Goal: Task Accomplishment & Management: Use online tool/utility

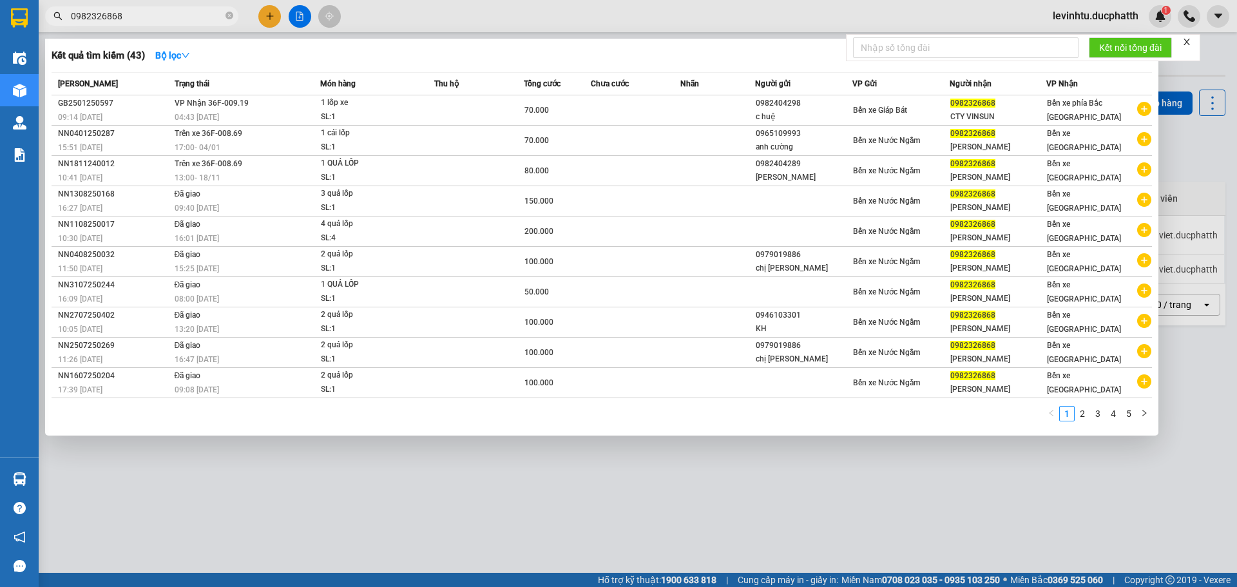
click at [608, 562] on div at bounding box center [618, 293] width 1237 height 587
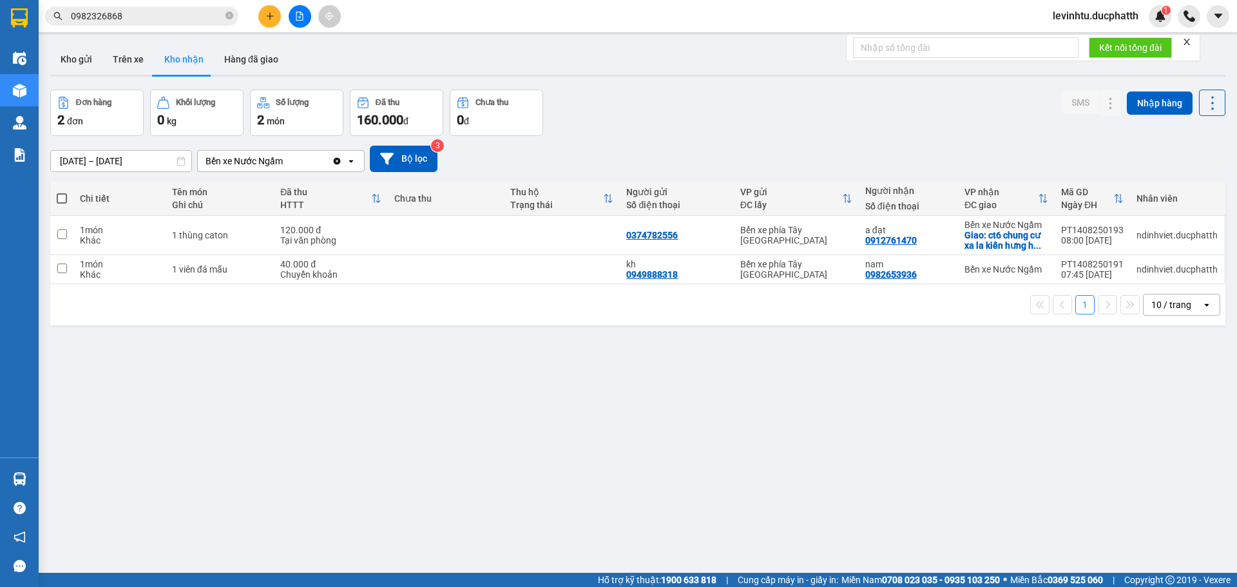
click at [264, 156] on div "Bến xe Nước Ngầm" at bounding box center [244, 161] width 77 height 13
click at [267, 155] on div "Bến xe Nước Ngầm" at bounding box center [244, 161] width 77 height 13
click at [336, 349] on div "ver 1.8.138 Kho gửi Trên xe Kho nhận Hàng đã giao Đơn hàng 2 đơn Khối lượng 0 k…" at bounding box center [638, 332] width 1186 height 587
click at [306, 15] on button at bounding box center [300, 16] width 23 height 23
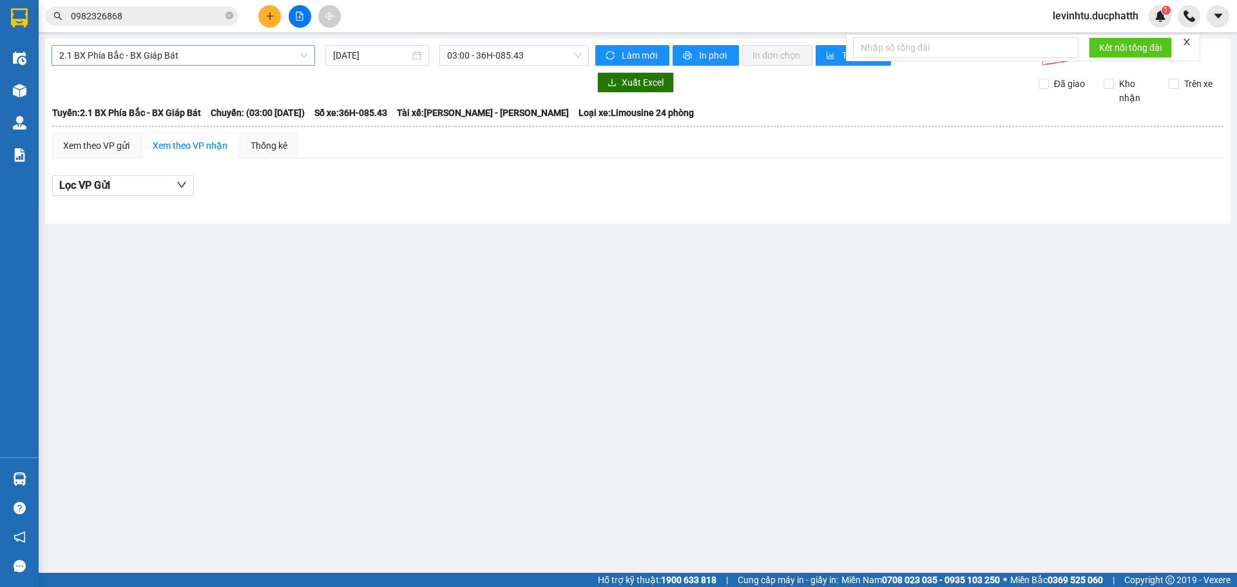
click at [236, 52] on span "2.1 BX Phía Bắc - BX Giáp Bát" at bounding box center [183, 55] width 248 height 19
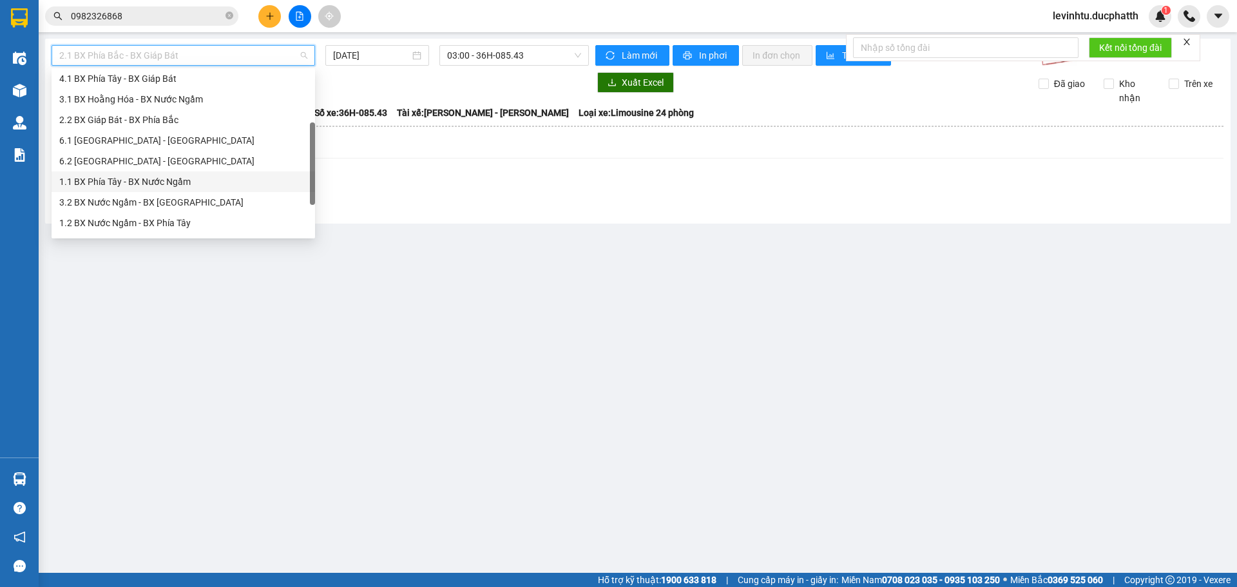
scroll to position [103, 0]
click at [178, 191] on div "1.2 BX Nước Ngầm - BX Phía Tây" at bounding box center [183, 184] width 248 height 14
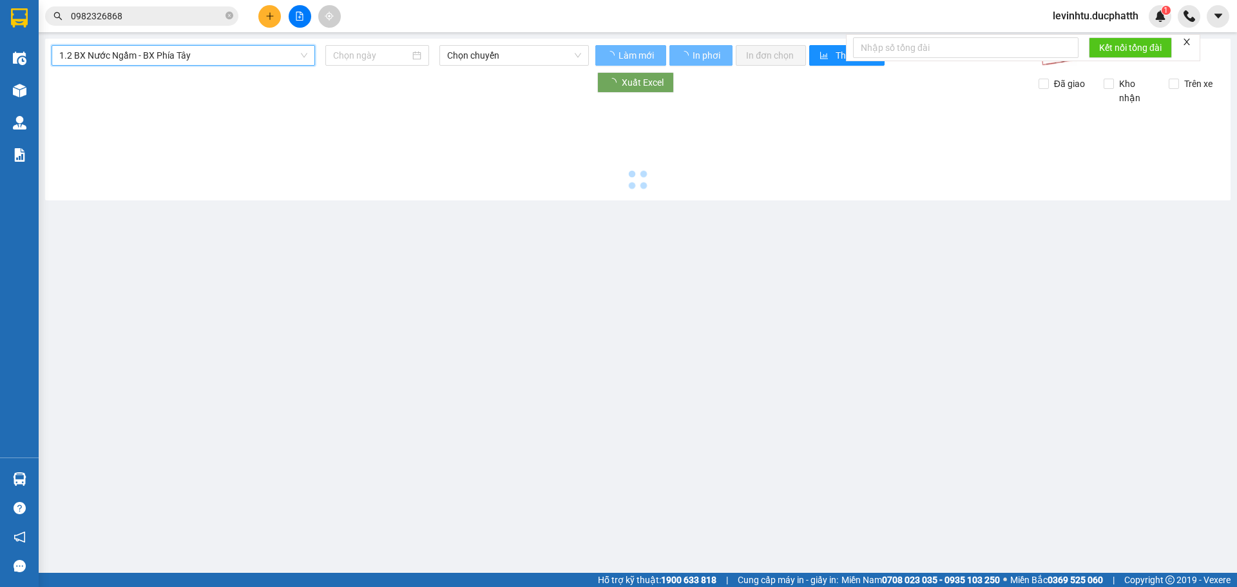
type input "14/08/2025"
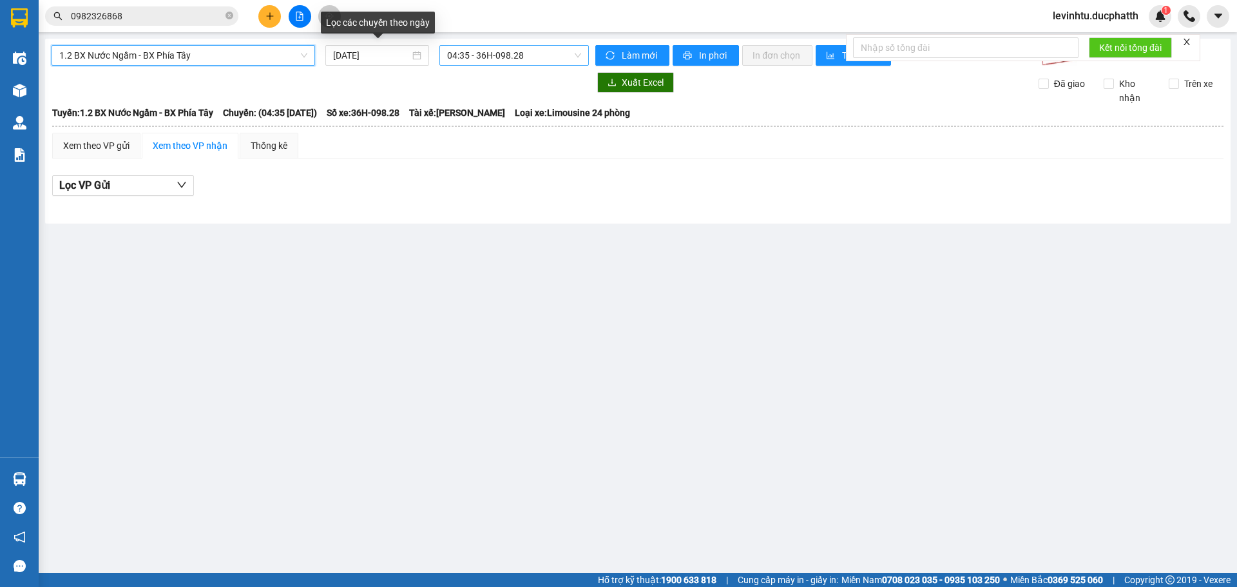
click at [489, 48] on span "04:35 - 36H-098.28" at bounding box center [514, 55] width 134 height 19
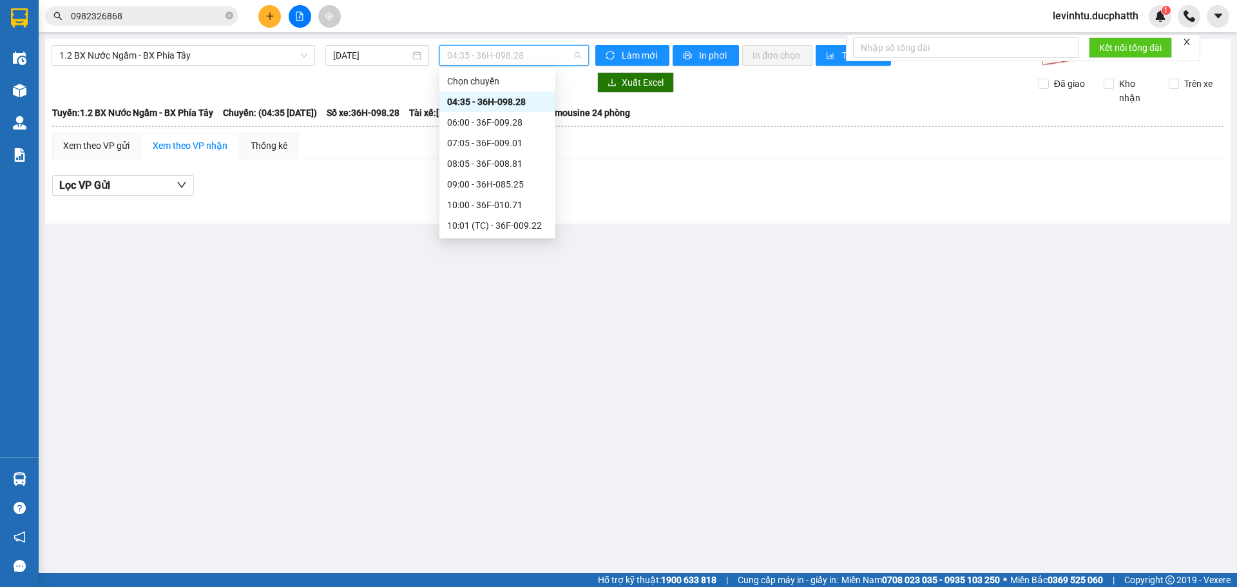
scroll to position [193, 0]
click at [505, 92] on div "12:05 - 36H-072.57" at bounding box center [497, 94] width 101 height 14
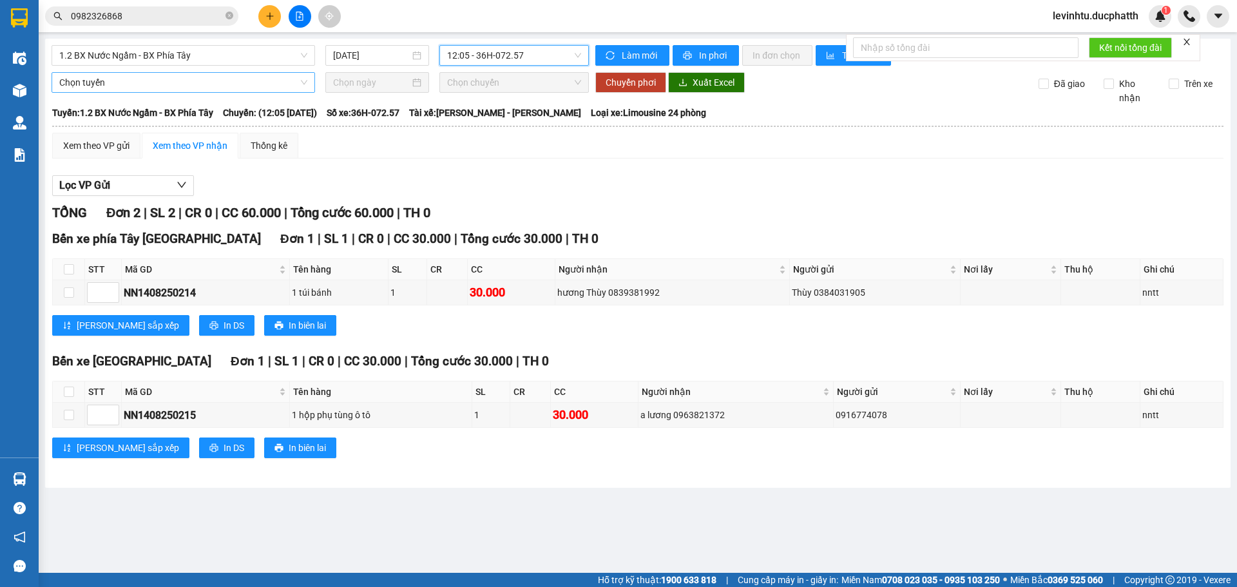
click at [194, 90] on span "Chọn tuyến" at bounding box center [183, 82] width 248 height 19
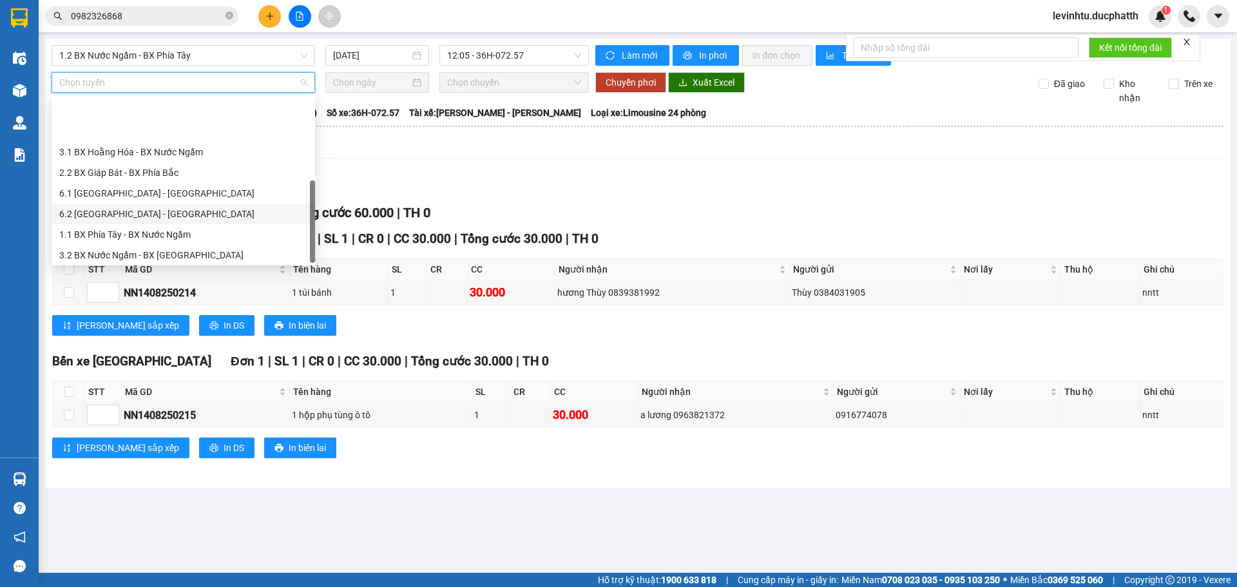
scroll to position [103, 0]
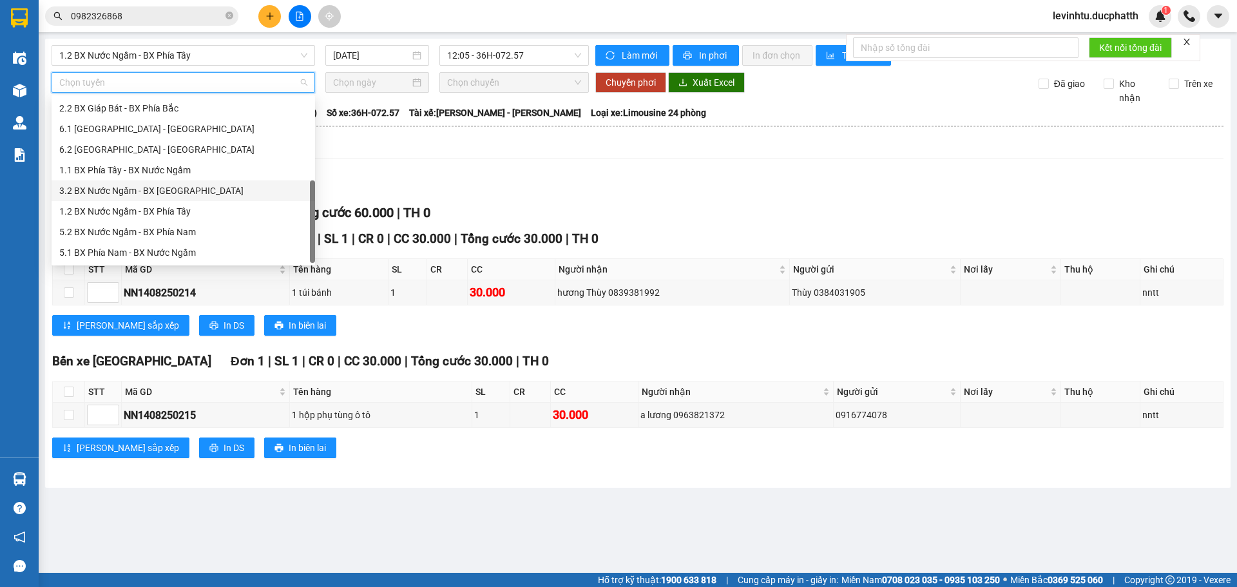
drag, startPoint x: 181, startPoint y: 188, endPoint x: 195, endPoint y: 191, distance: 14.4
click at [183, 190] on div "3.2 BX Nước Ngầm - BX Hoằng Hóa" at bounding box center [183, 191] width 248 height 14
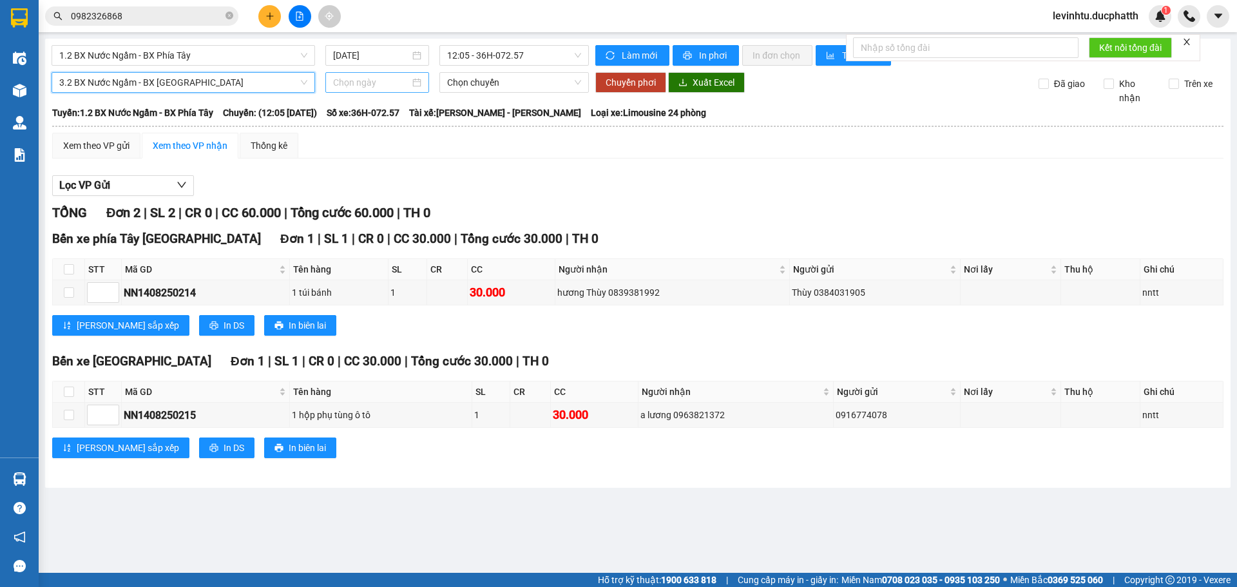
click at [355, 89] on input at bounding box center [371, 82] width 77 height 14
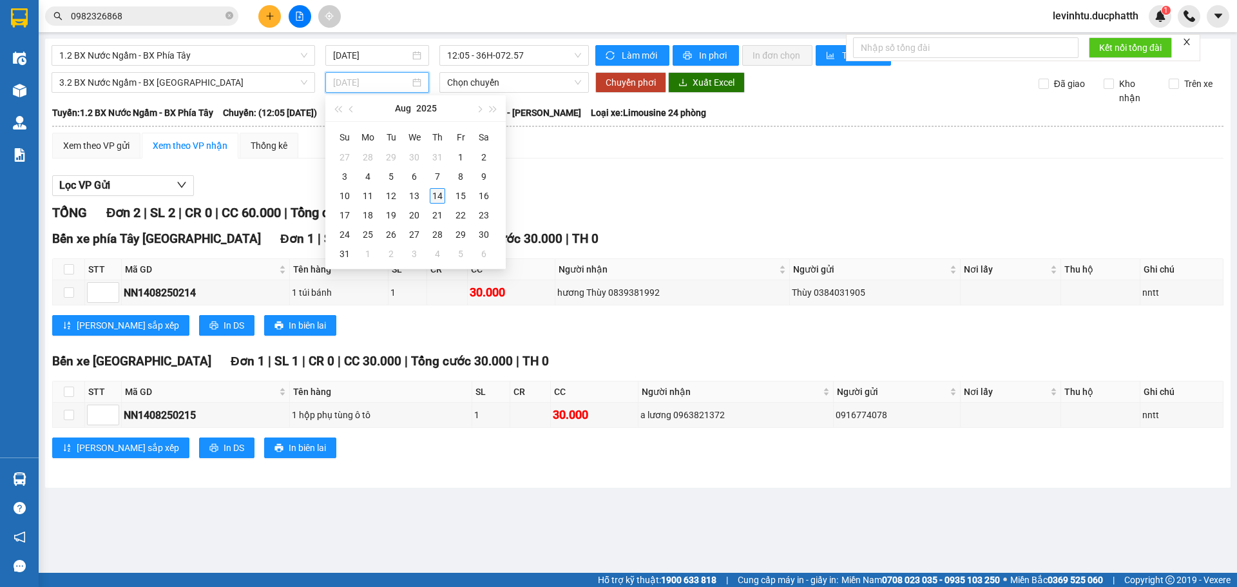
type input "14/08/2025"
click at [440, 195] on div "14" at bounding box center [437, 195] width 15 height 15
type input "14/08/2025"
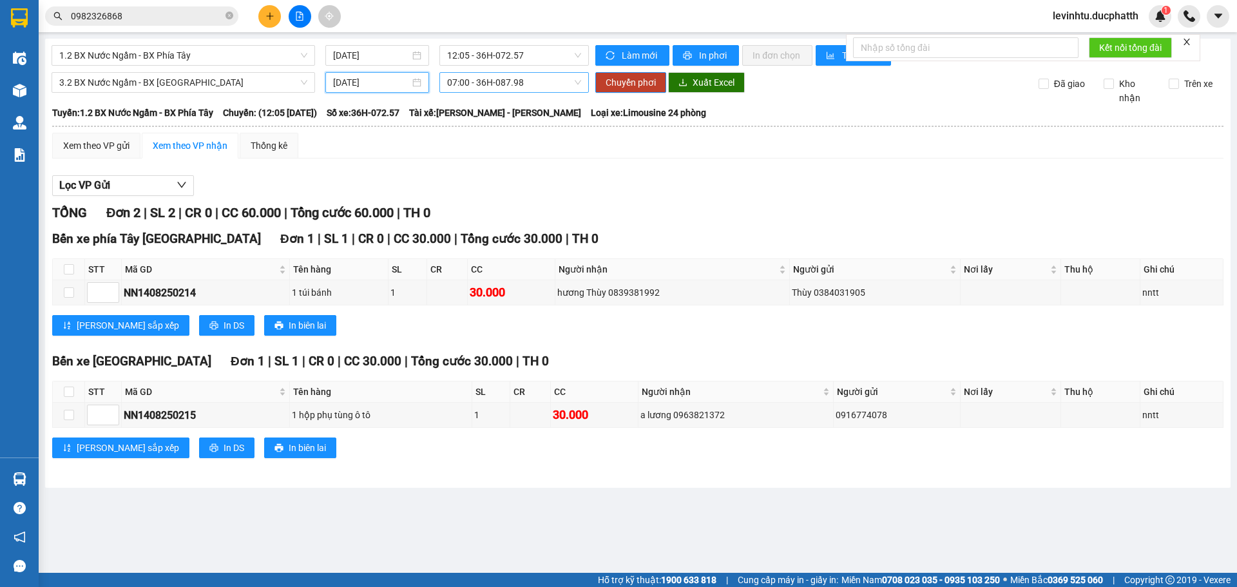
click at [483, 81] on span "07:00 - 36H-087.98" at bounding box center [514, 82] width 134 height 19
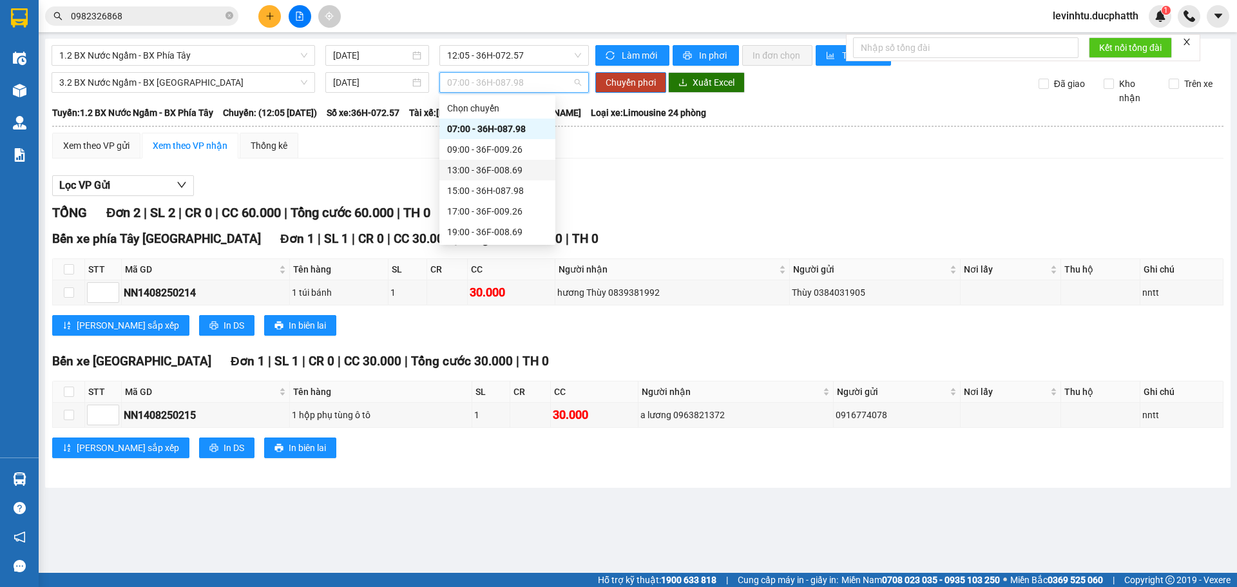
click at [490, 168] on div "13:00 - 36F-008.69" at bounding box center [497, 170] width 101 height 14
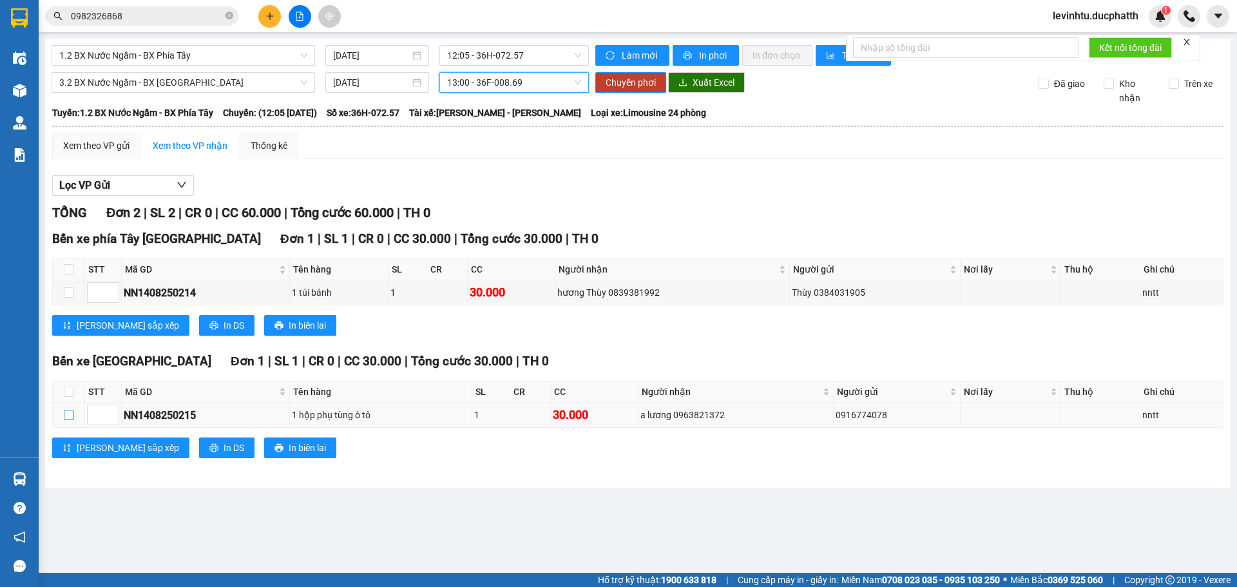
click at [73, 416] on input "checkbox" at bounding box center [69, 415] width 10 height 10
checkbox input "true"
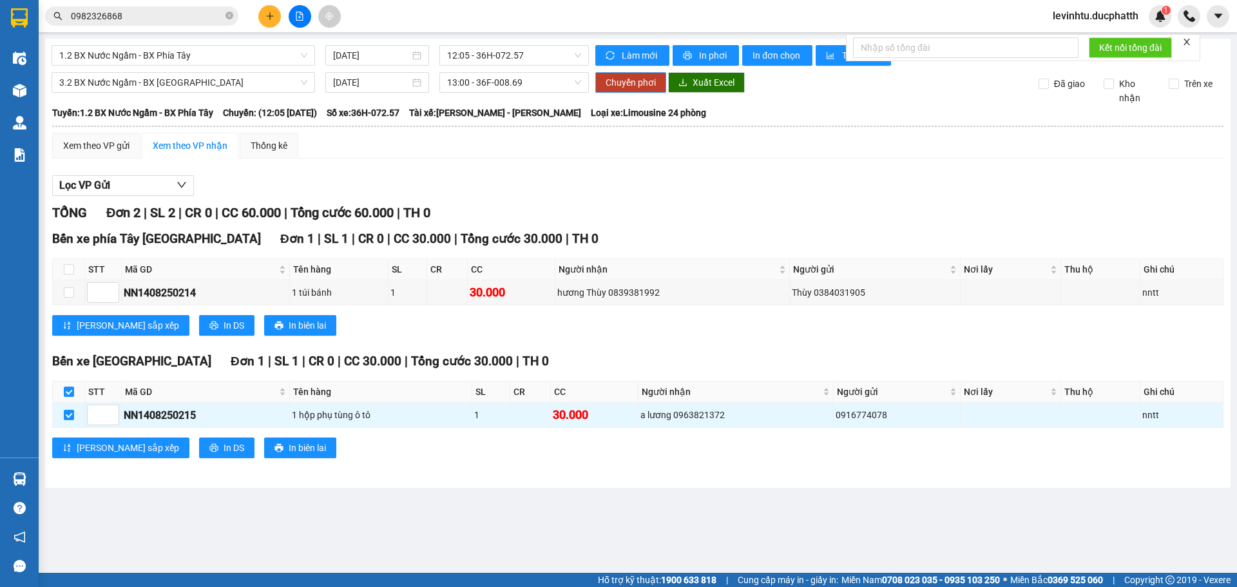
click at [644, 85] on span "Chuyển phơi" at bounding box center [631, 82] width 50 height 14
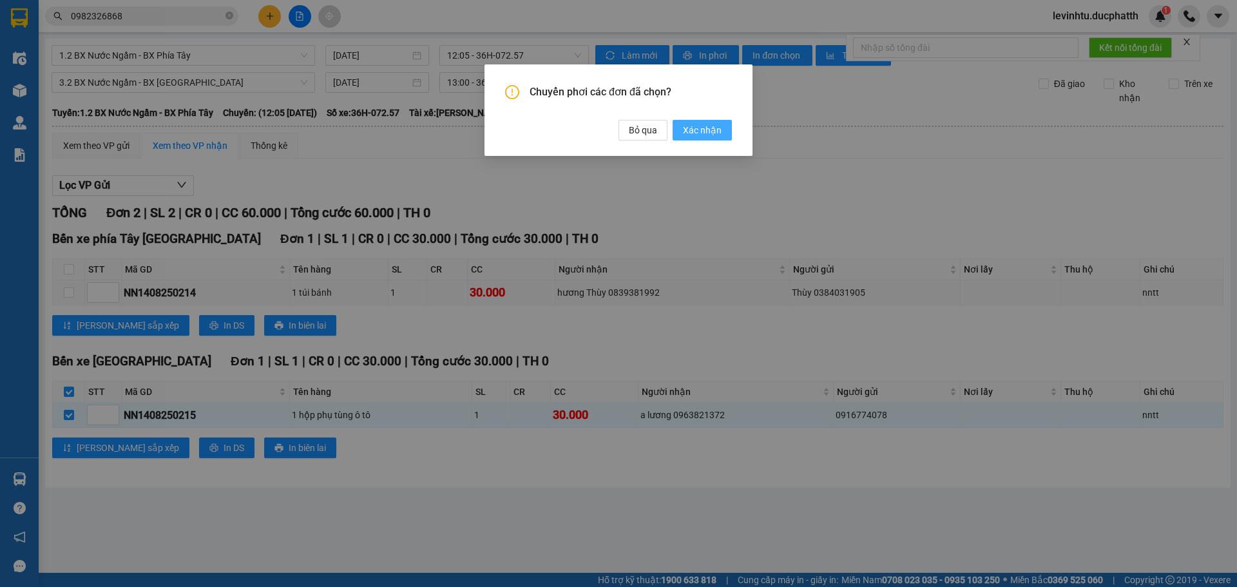
click at [708, 135] on span "Xác nhận" at bounding box center [702, 130] width 39 height 14
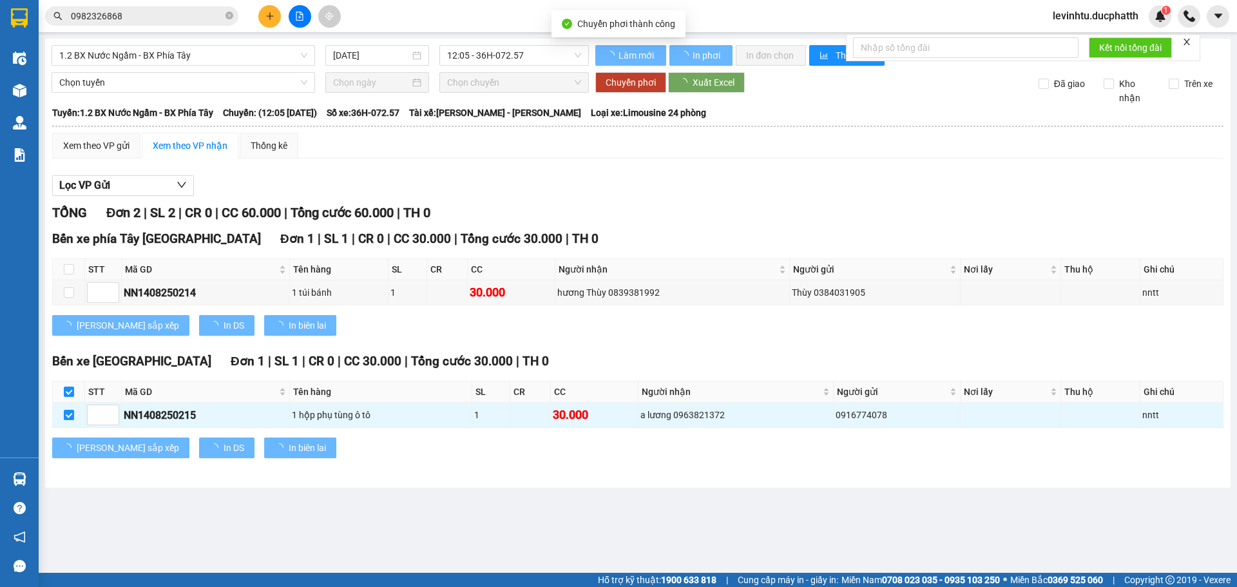
checkbox input "false"
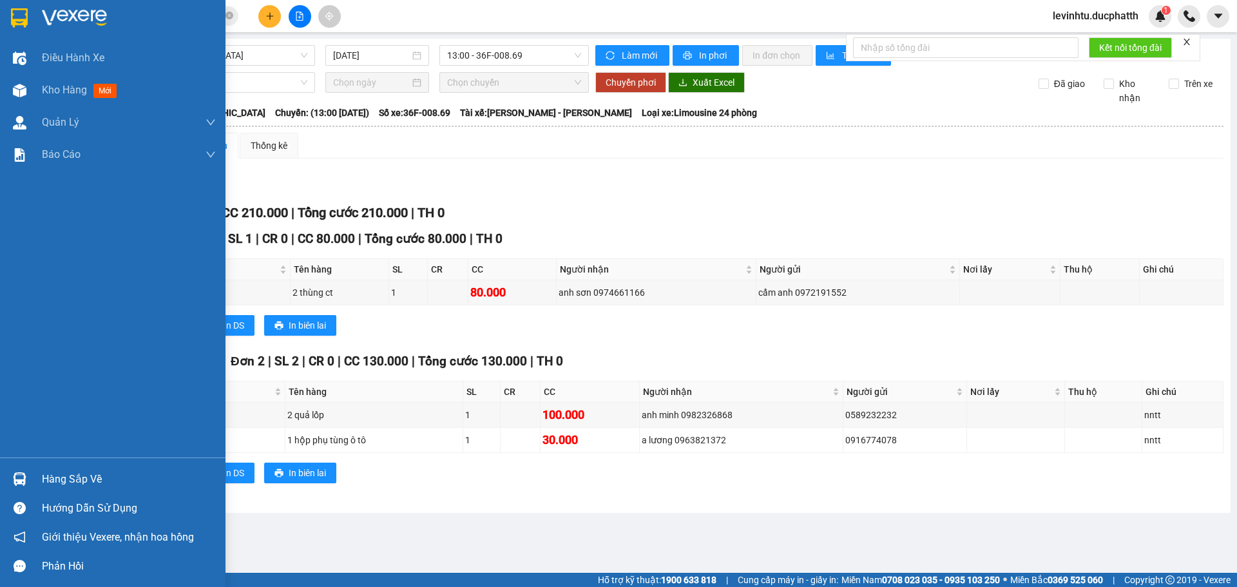
click at [17, 12] on img at bounding box center [19, 17] width 17 height 19
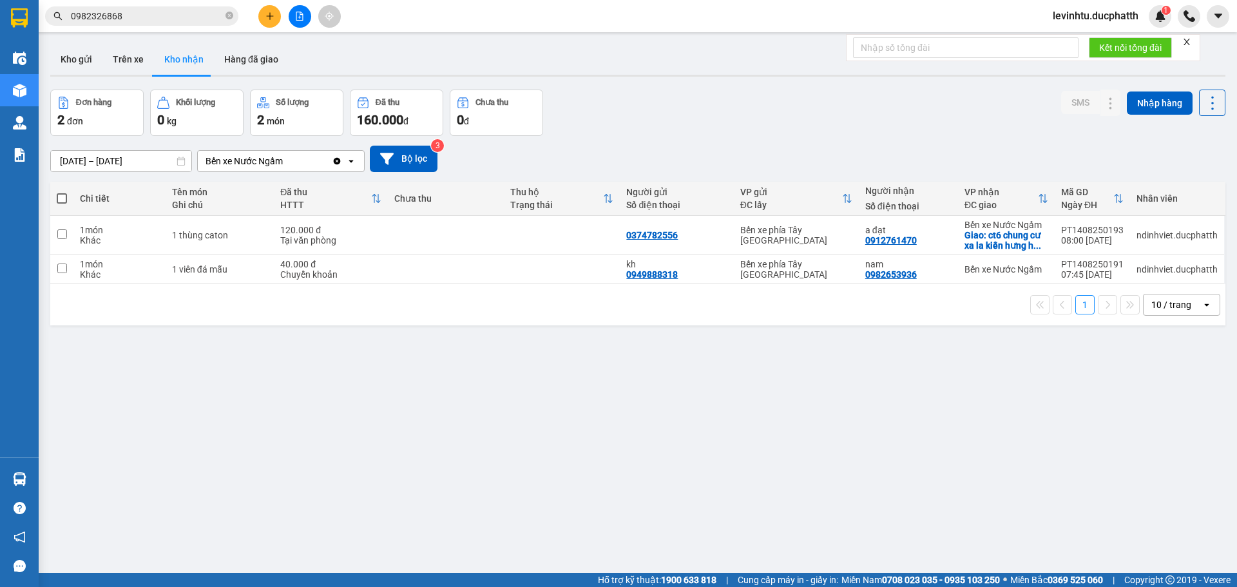
click at [305, 164] on div "Bến xe Nước Ngầm" at bounding box center [265, 161] width 134 height 21
click at [312, 168] on div "Bến xe Nước Ngầm" at bounding box center [265, 161] width 134 height 21
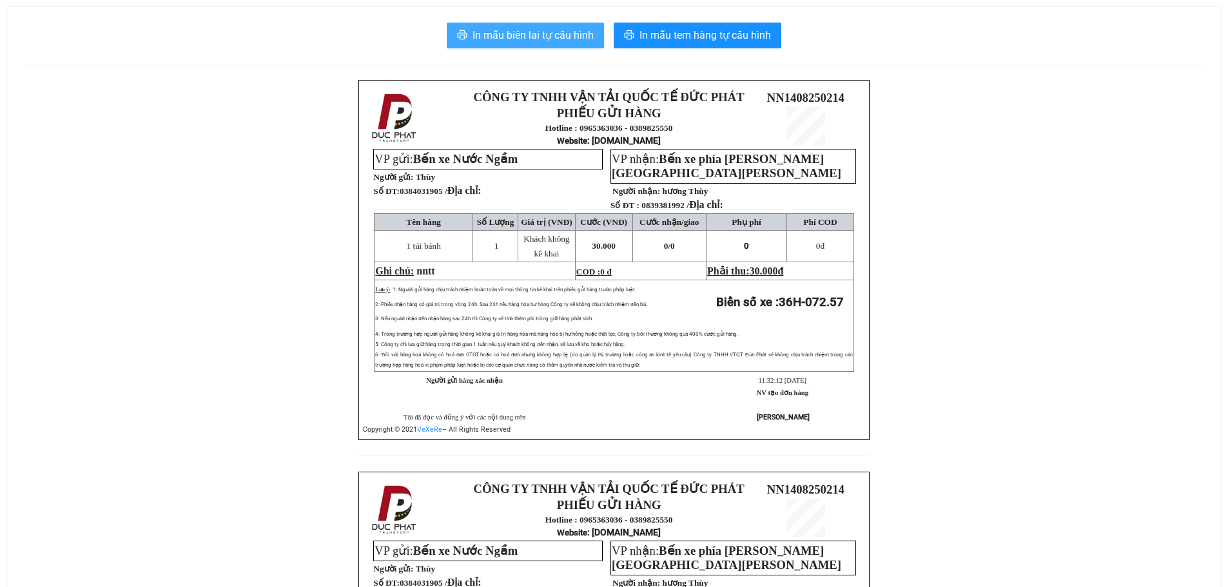
drag, startPoint x: 578, startPoint y: 39, endPoint x: 589, endPoint y: 42, distance: 11.3
click at [578, 41] on span "In mẫu biên lai tự cấu hình" at bounding box center [532, 35] width 121 height 16
click at [557, 44] on button "In mẫu biên lai tự cấu hình" at bounding box center [525, 36] width 157 height 26
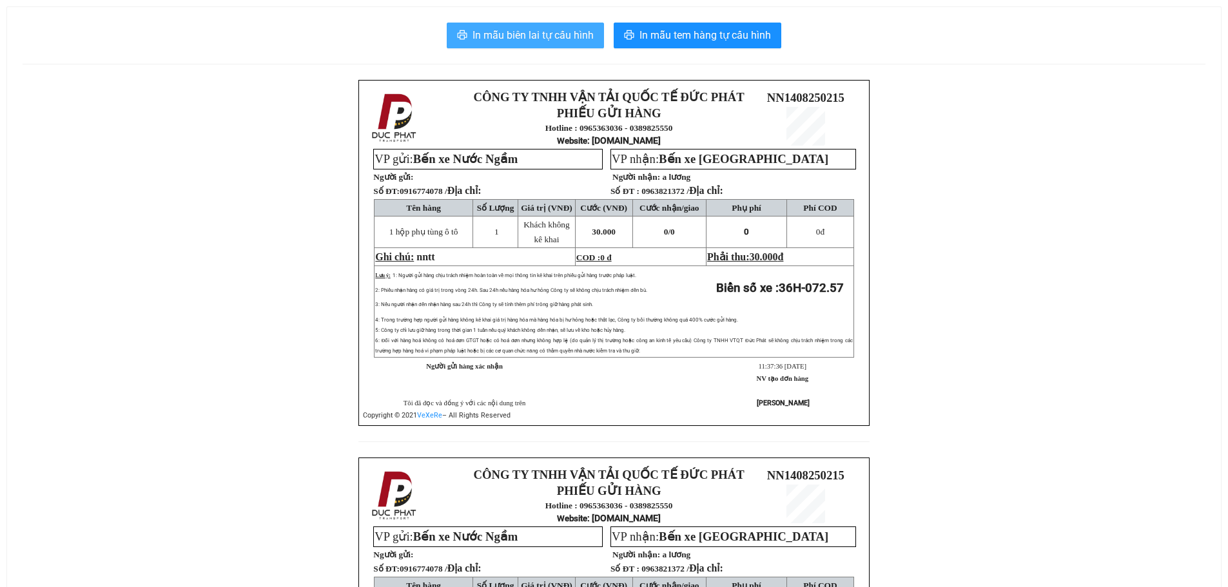
click at [555, 39] on span "In mẫu biên lai tự cấu hình" at bounding box center [532, 35] width 121 height 16
click at [526, 37] on span "In mẫu biên lai tự cấu hình" at bounding box center [532, 35] width 121 height 16
drag, startPoint x: 1054, startPoint y: 420, endPoint x: 1061, endPoint y: 443, distance: 24.3
click at [1054, 420] on div "CÔNG TY TNHH VẬN TẢI QUỐC TẾ ĐỨC PHÁT PHIẾU GỬI HÀNG Hotline : 0965363036 - 038…" at bounding box center [614, 457] width 1183 height 755
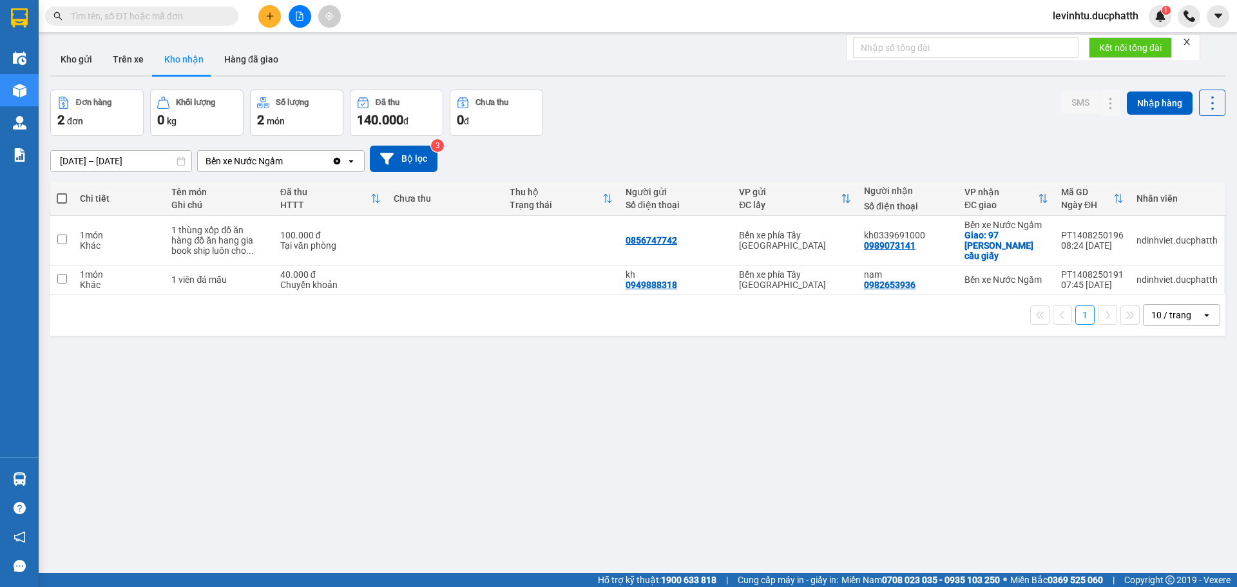
click at [316, 164] on div "Bến xe Nước Ngầm" at bounding box center [265, 161] width 134 height 21
click at [730, 110] on div "Đơn hàng 2 đơn Khối lượng 0 kg Số lượng 2 món Đã thu 140.000 đ Chưa thu 0 đ SMS…" at bounding box center [638, 113] width 1176 height 46
click at [109, 21] on input "text" at bounding box center [147, 16] width 152 height 14
paste input "PB1308250156"
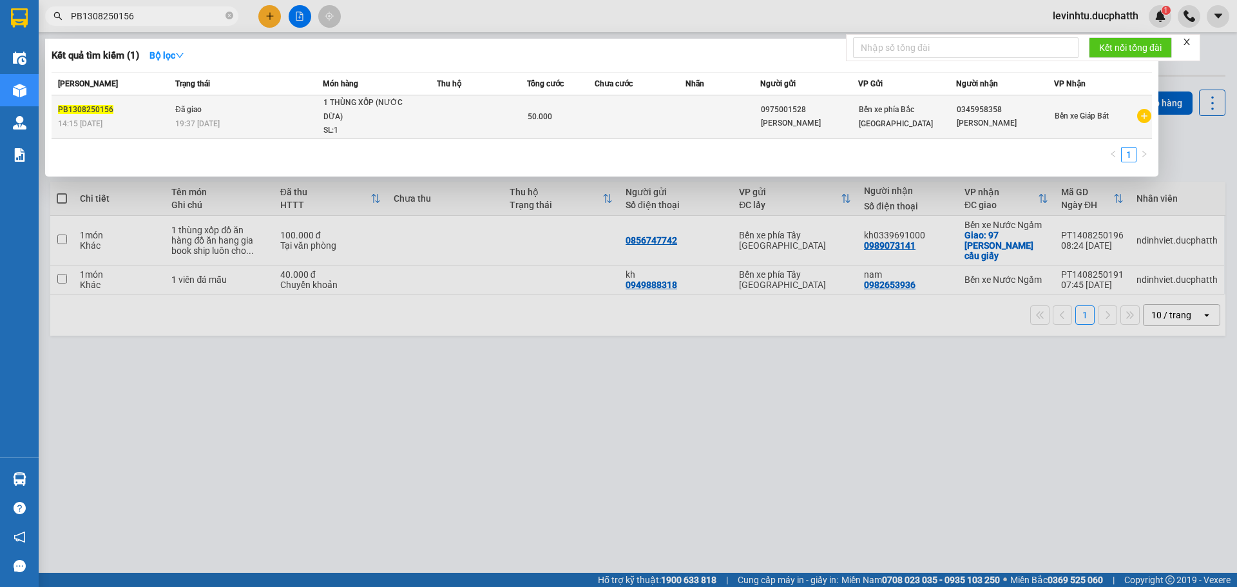
type input "PB1308250156"
click at [185, 112] on span "Đã giao" at bounding box center [188, 109] width 26 height 9
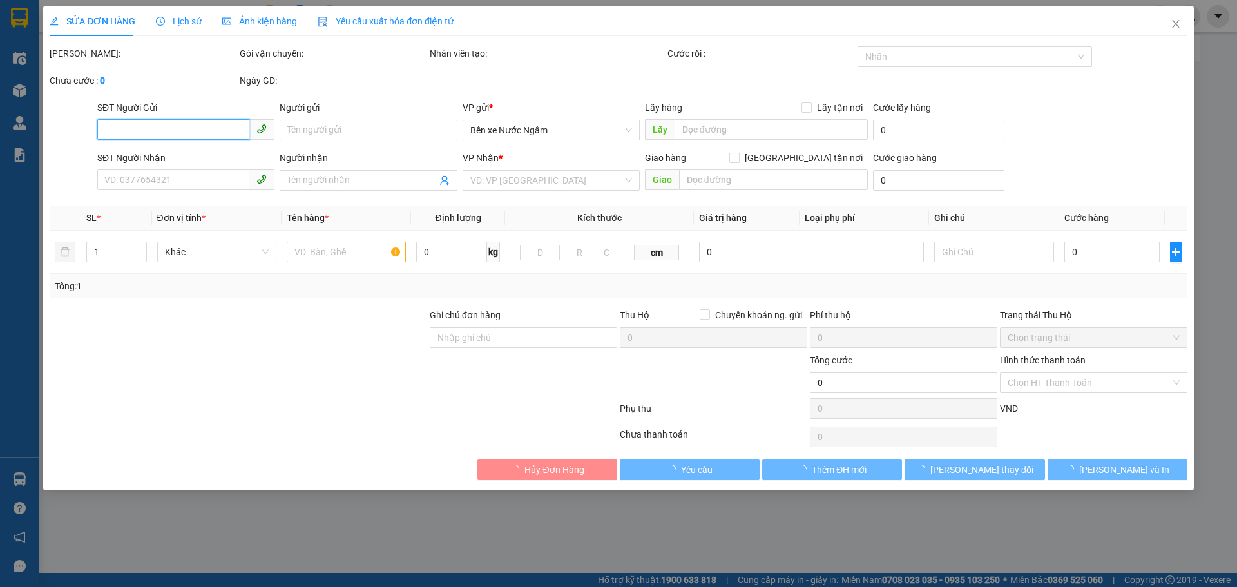
type input "0975001528"
type input "ĐỖ HUY HOÀNG"
type input "0345958358"
type input "MAI DƯƠNG"
type input "khách hay gửi, hỗ trợ"
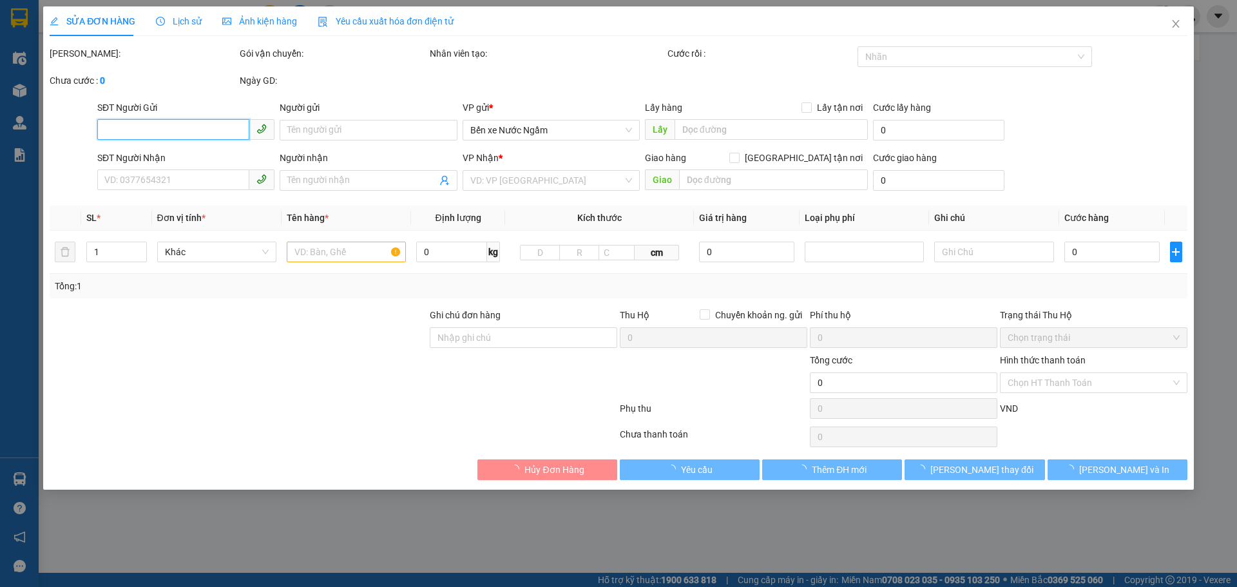
type input "50.000"
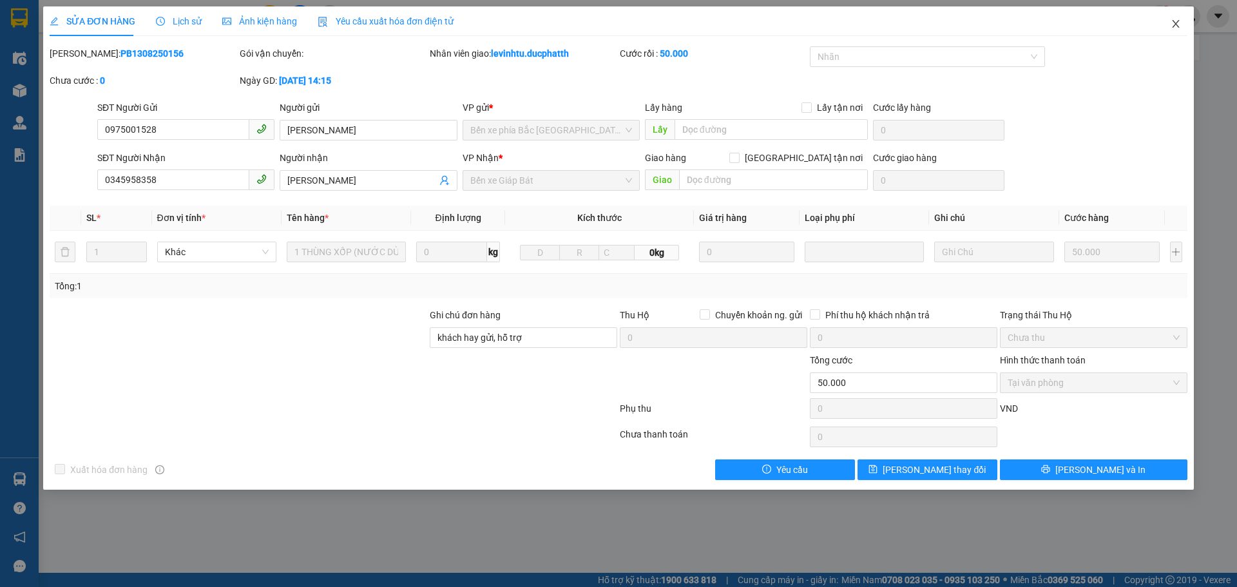
click at [1173, 23] on icon "close" at bounding box center [1176, 24] width 10 height 10
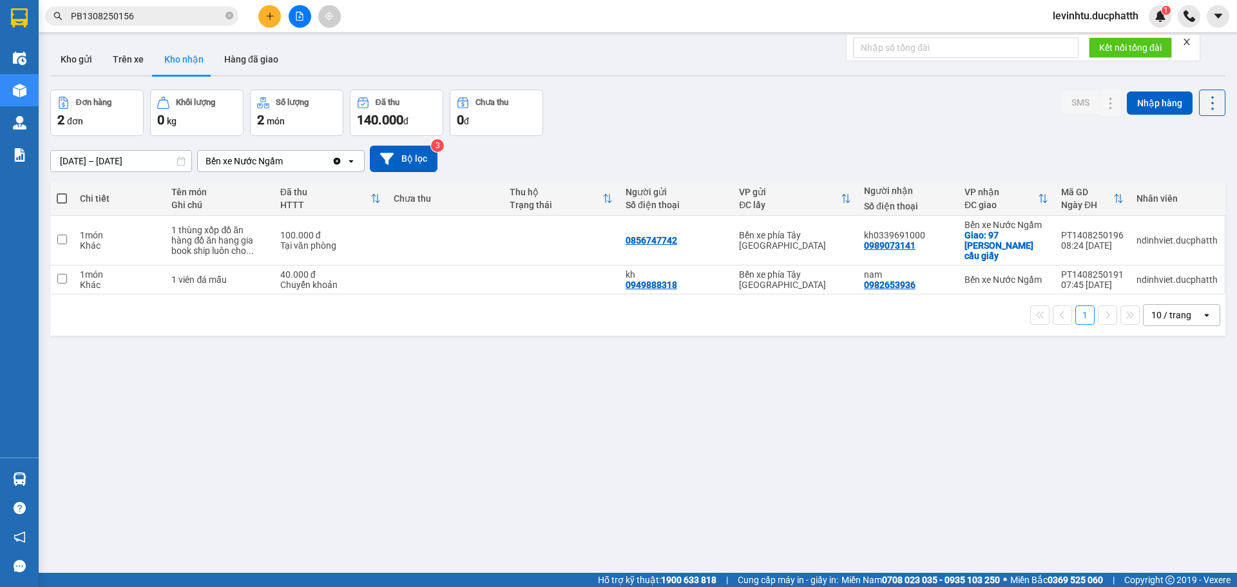
click at [178, 12] on input "PB1308250156" at bounding box center [147, 16] width 152 height 14
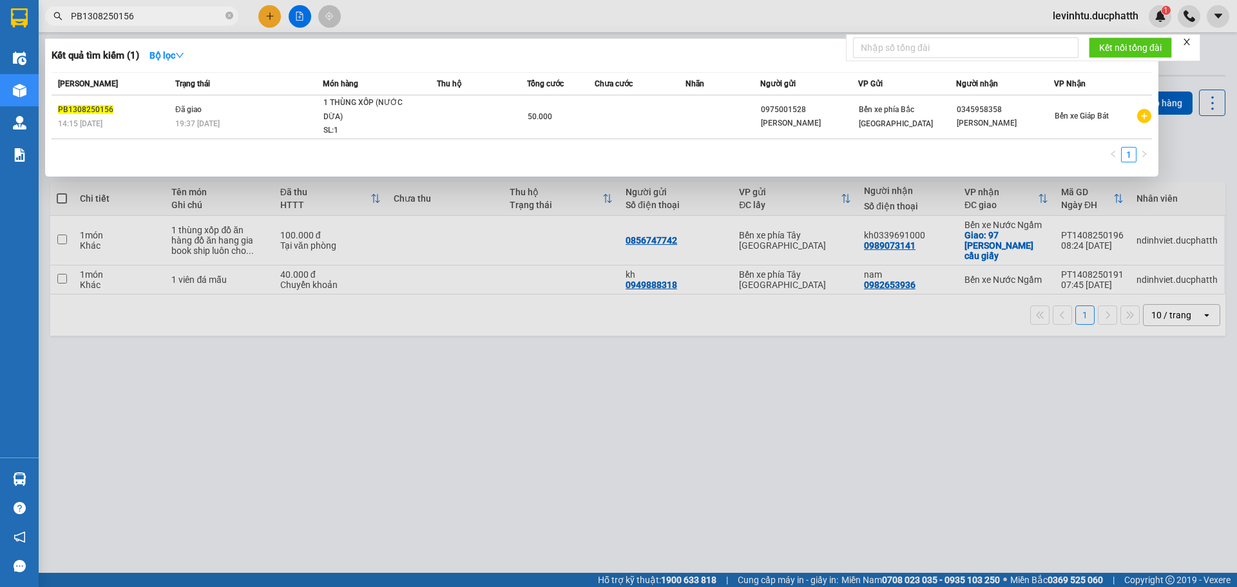
click at [178, 12] on input "PB1308250156" at bounding box center [147, 16] width 152 height 14
paste input "NN1308250177"
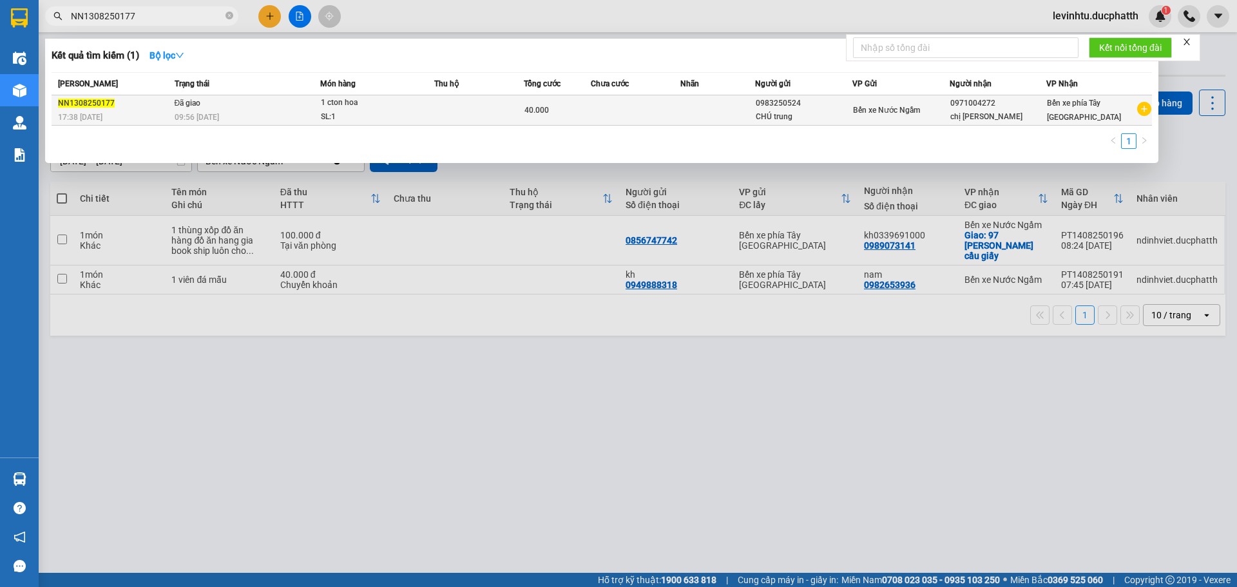
type input "NN1308250177"
click at [253, 110] on td "Đã giao 09:56 - 14/08" at bounding box center [246, 110] width 150 height 30
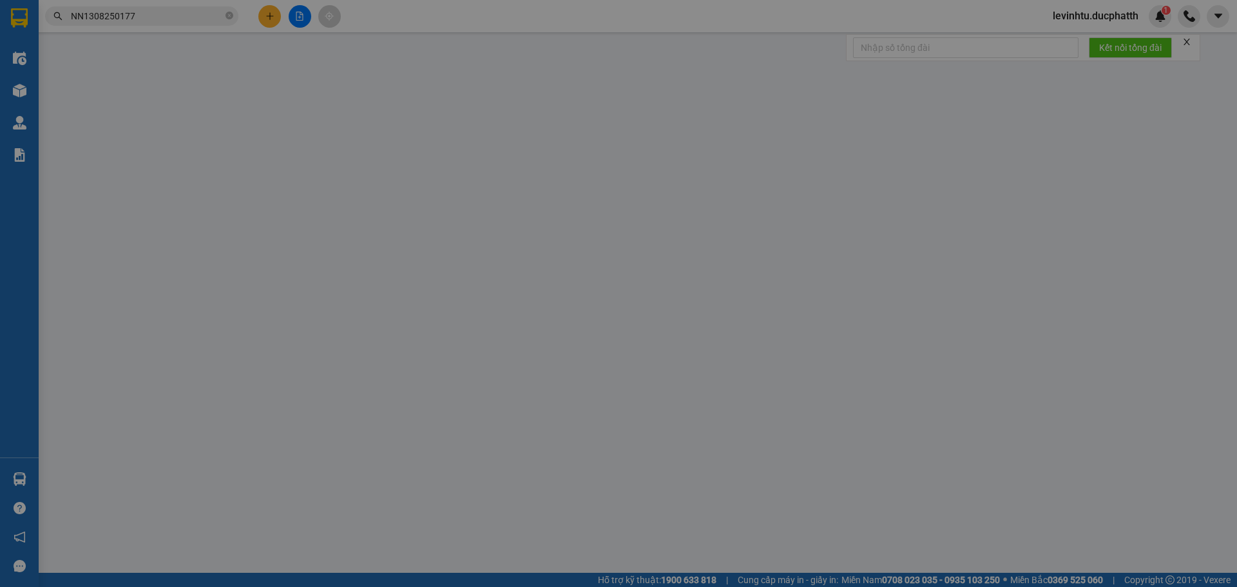
type input "0983250524"
type input "CHÚ trung"
type input "0971004272"
type input "chị hằng"
type input "40.000"
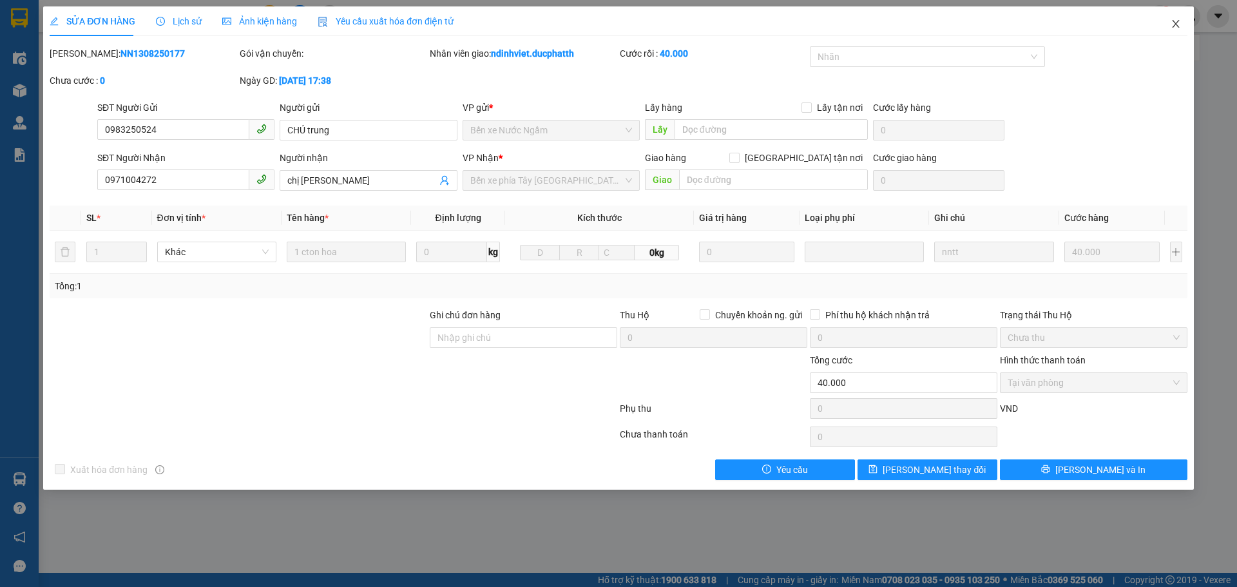
click at [1170, 24] on span "Close" at bounding box center [1176, 24] width 36 height 36
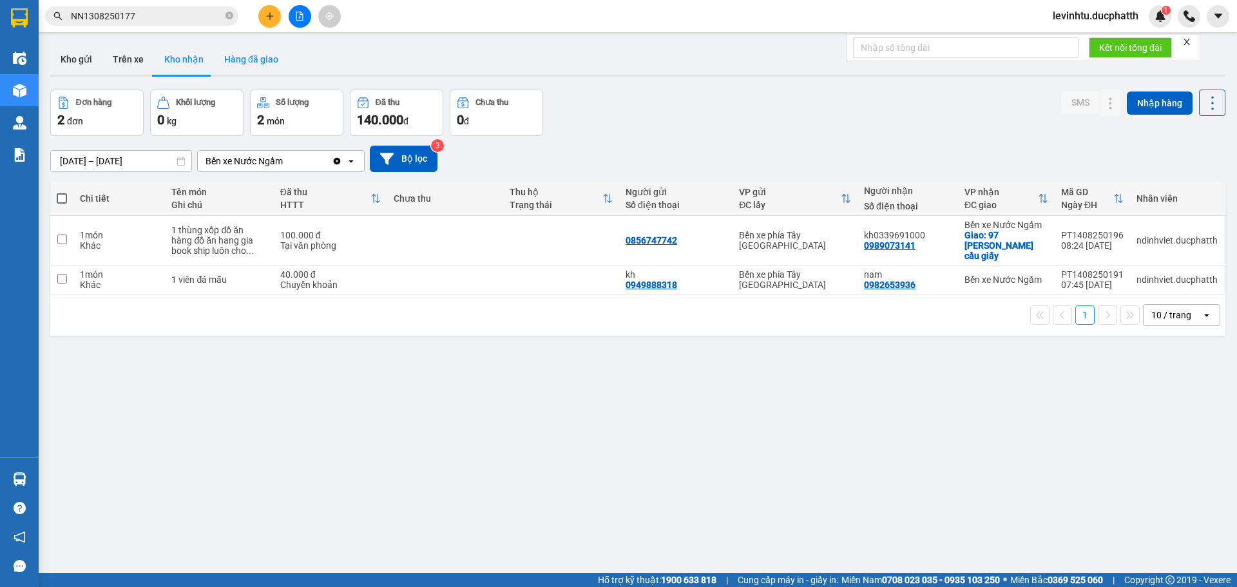
click at [247, 65] on button "Hàng đã giao" at bounding box center [251, 59] width 75 height 31
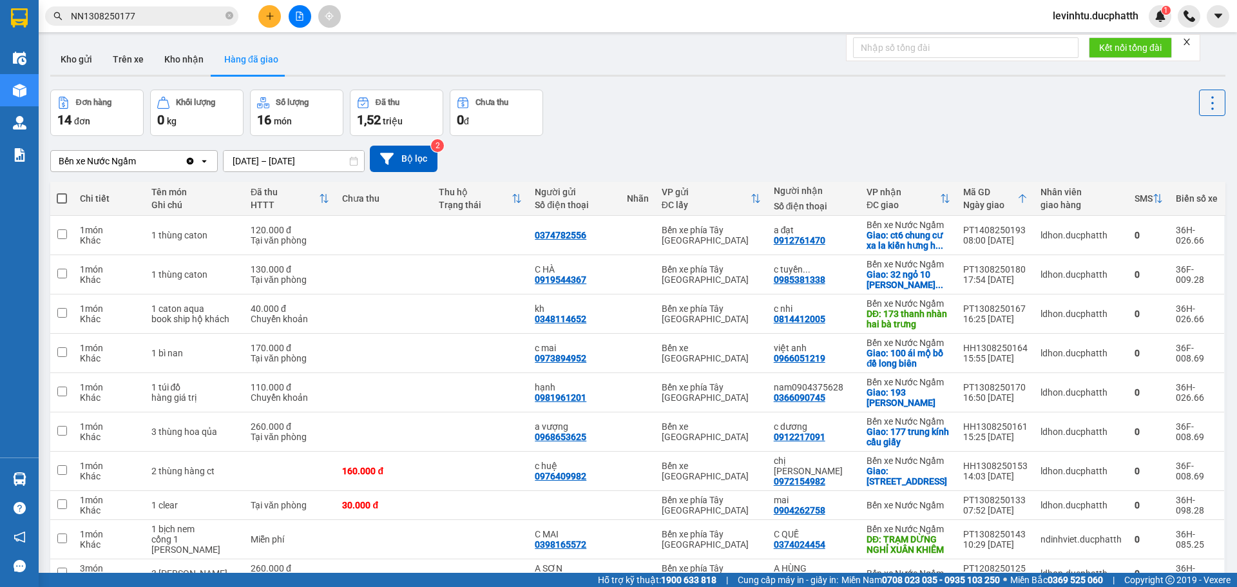
click at [225, 15] on span "NN1308250177" at bounding box center [141, 15] width 193 height 19
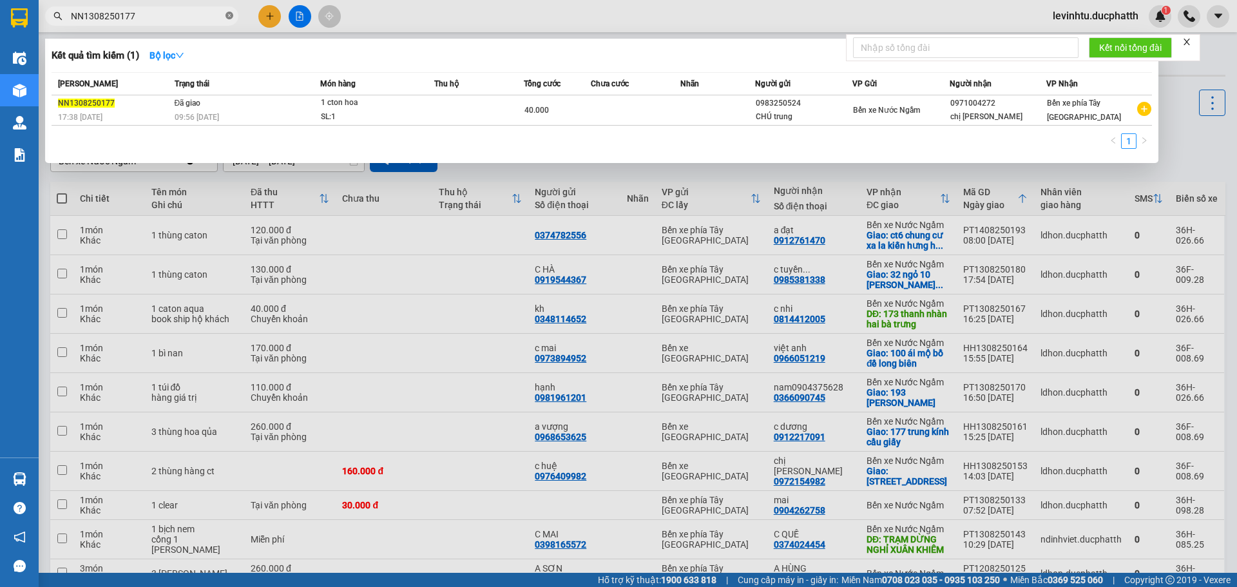
click at [226, 14] on icon "close-circle" at bounding box center [230, 16] width 8 height 8
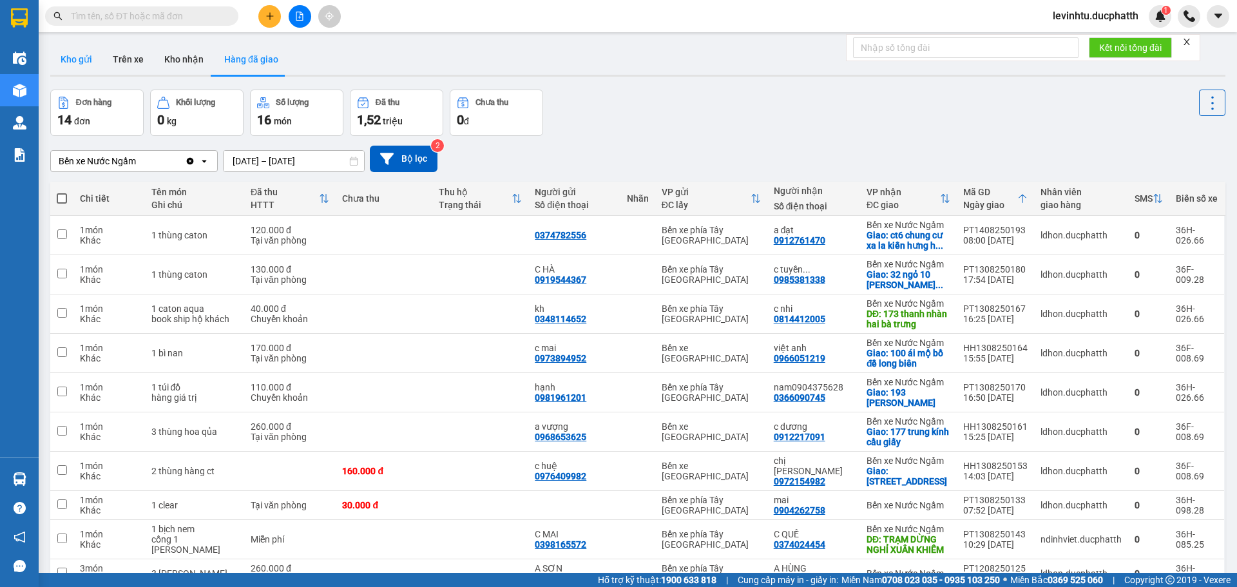
click at [72, 61] on button "Kho gửi" at bounding box center [76, 59] width 52 height 31
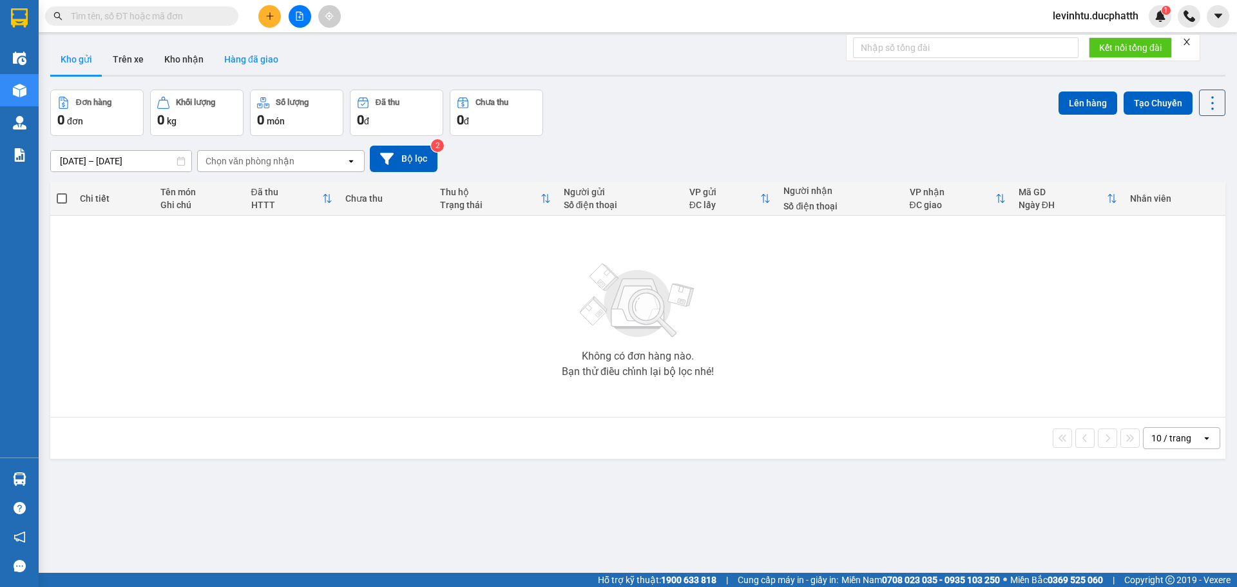
click at [242, 65] on button "Hàng đã giao" at bounding box center [251, 59] width 75 height 31
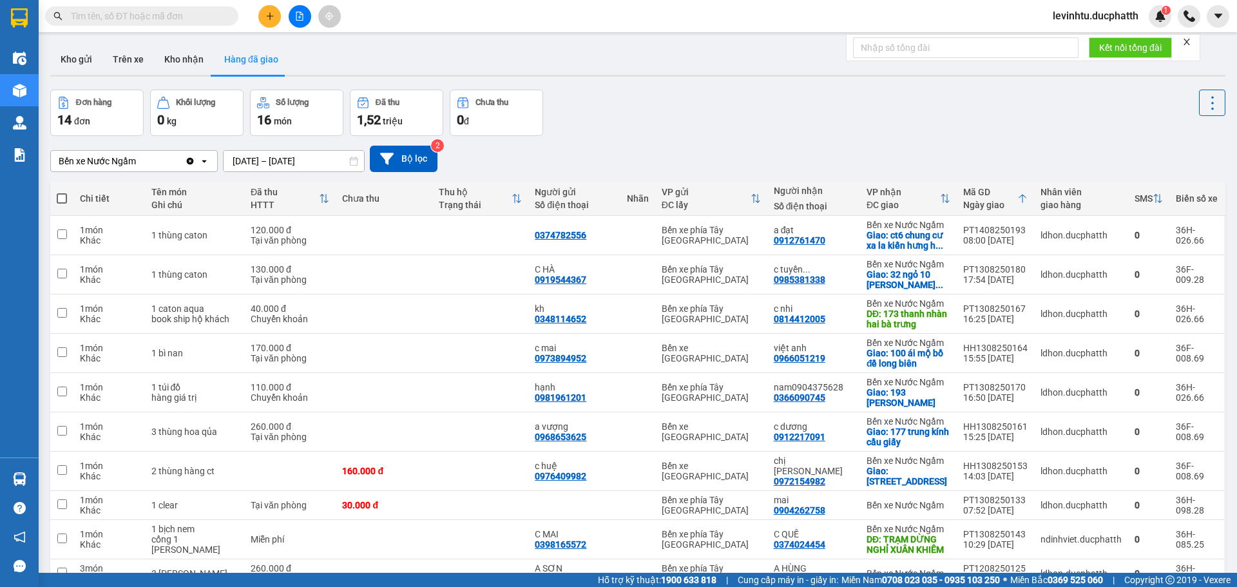
click at [166, 155] on div "Bến xe Nước Ngầm" at bounding box center [118, 161] width 134 height 21
click at [146, 195] on div "Bến xe Giáp Bát" at bounding box center [134, 188] width 168 height 23
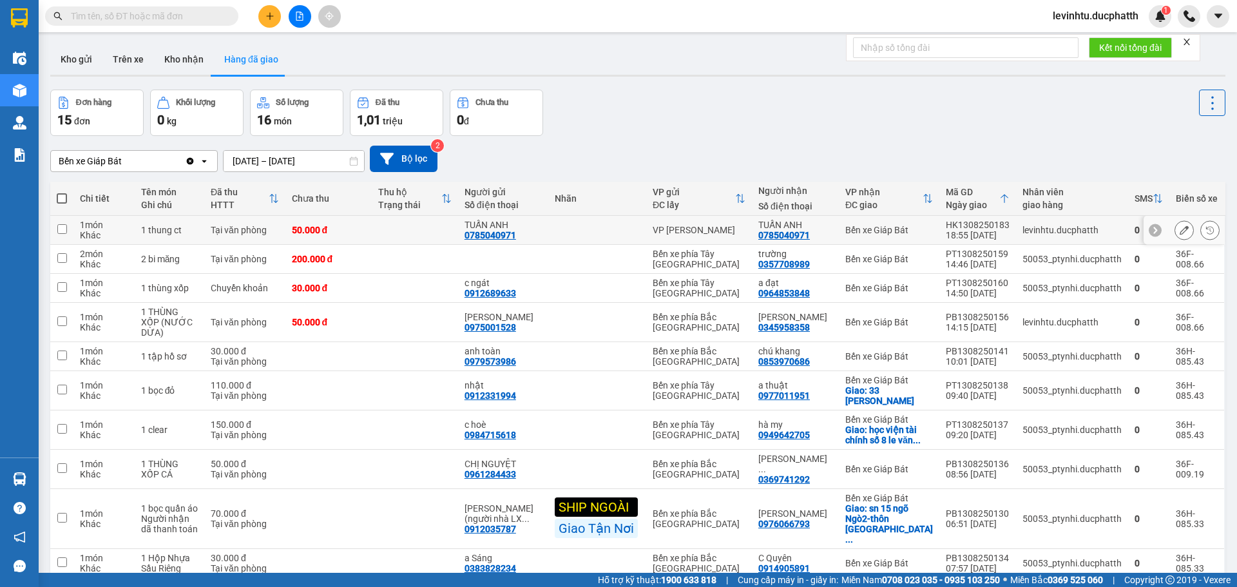
click at [1180, 229] on icon at bounding box center [1184, 230] width 9 height 9
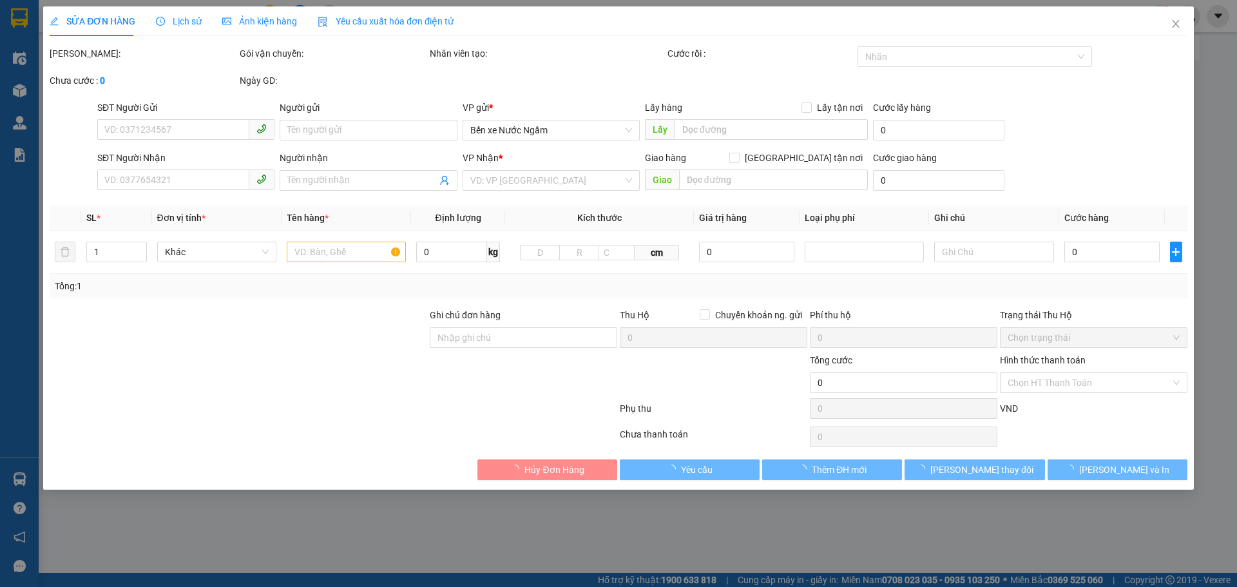
type input "0785040971"
type input "TUẤN ANH"
type input "0785040971"
type input "TUẤN ANH"
type input "50.000"
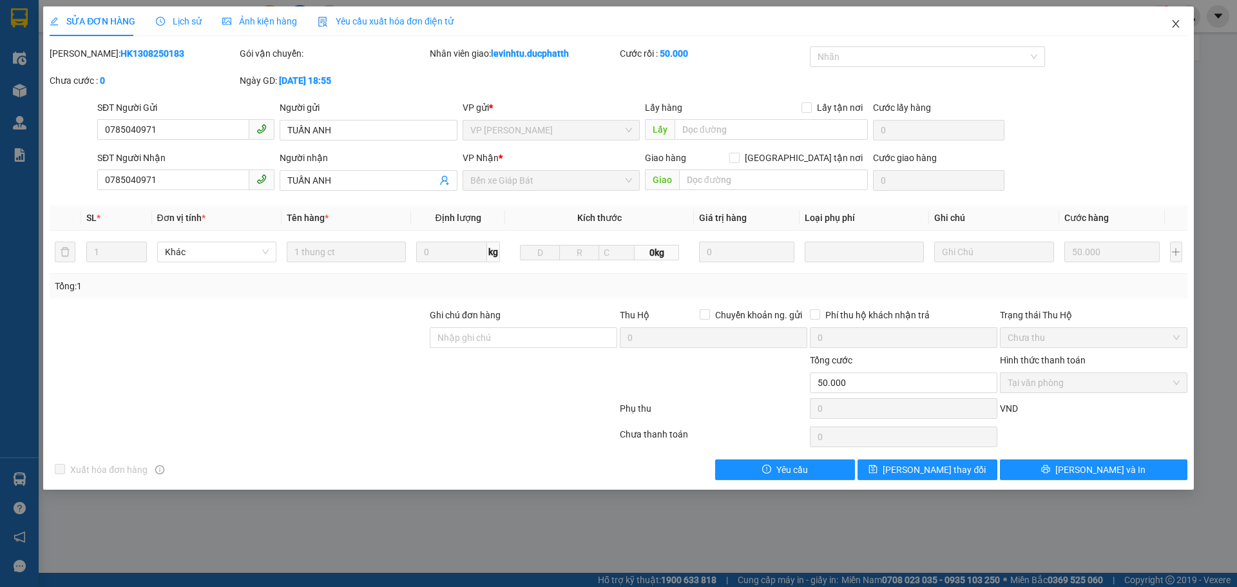
click at [1173, 26] on icon "close" at bounding box center [1176, 24] width 10 height 10
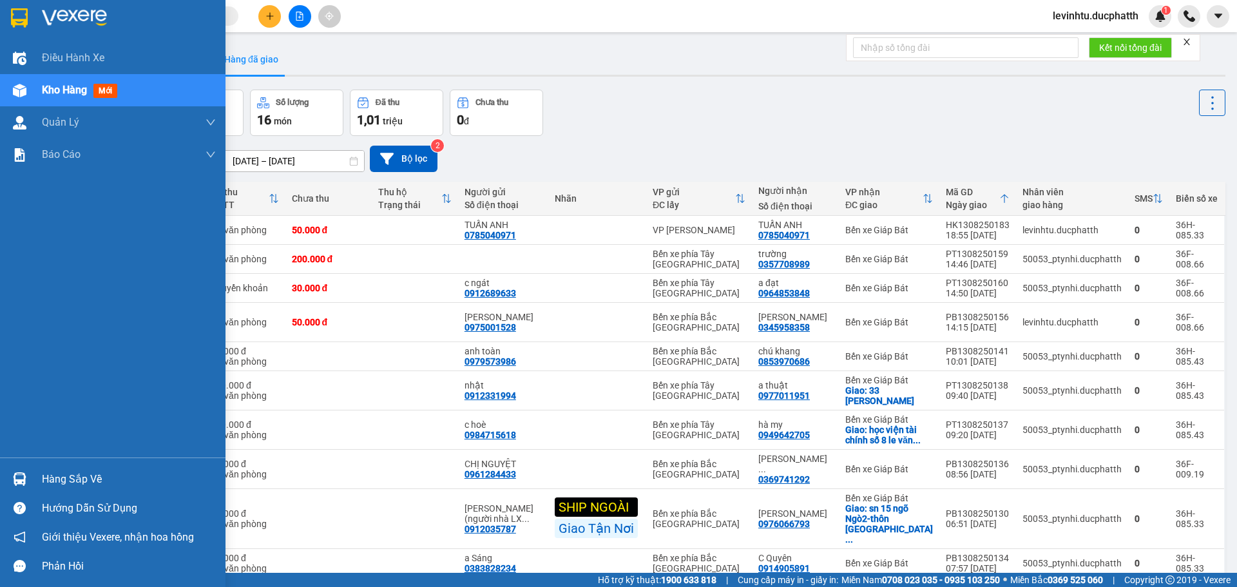
click at [26, 29] on div at bounding box center [113, 21] width 226 height 42
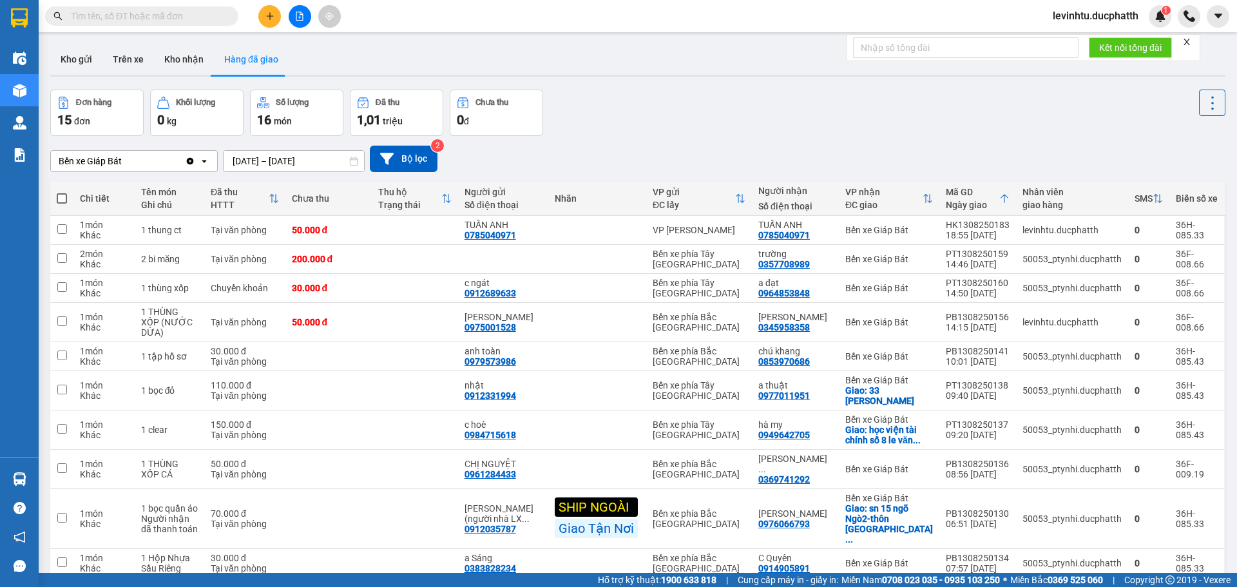
click at [115, 18] on input "text" at bounding box center [147, 16] width 152 height 14
paste input "0356397244"
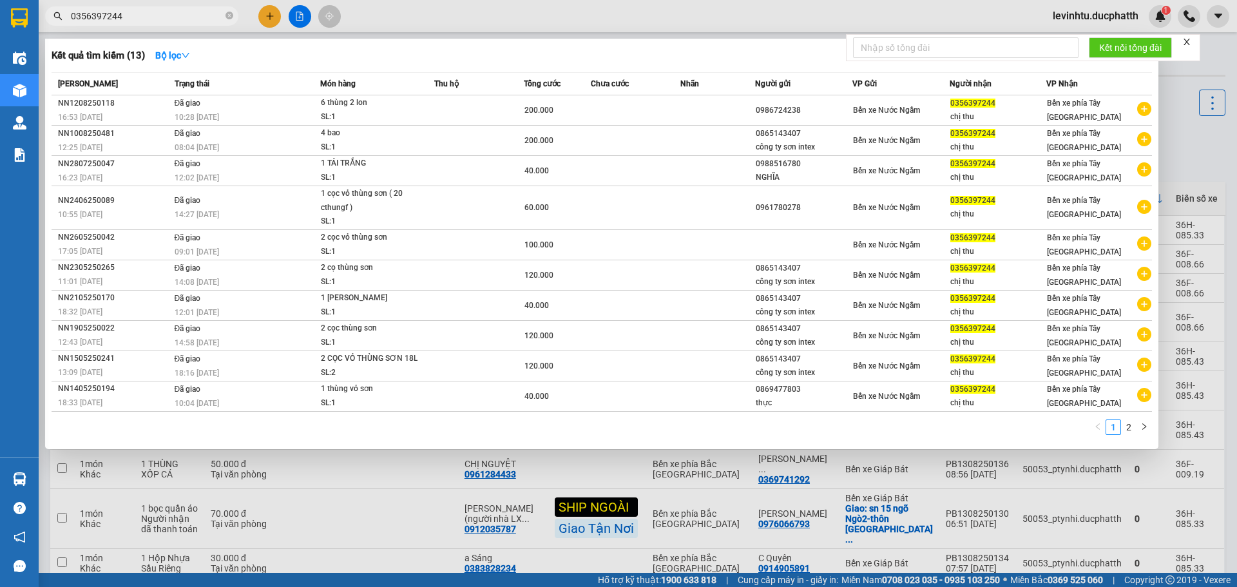
type input "0356397244"
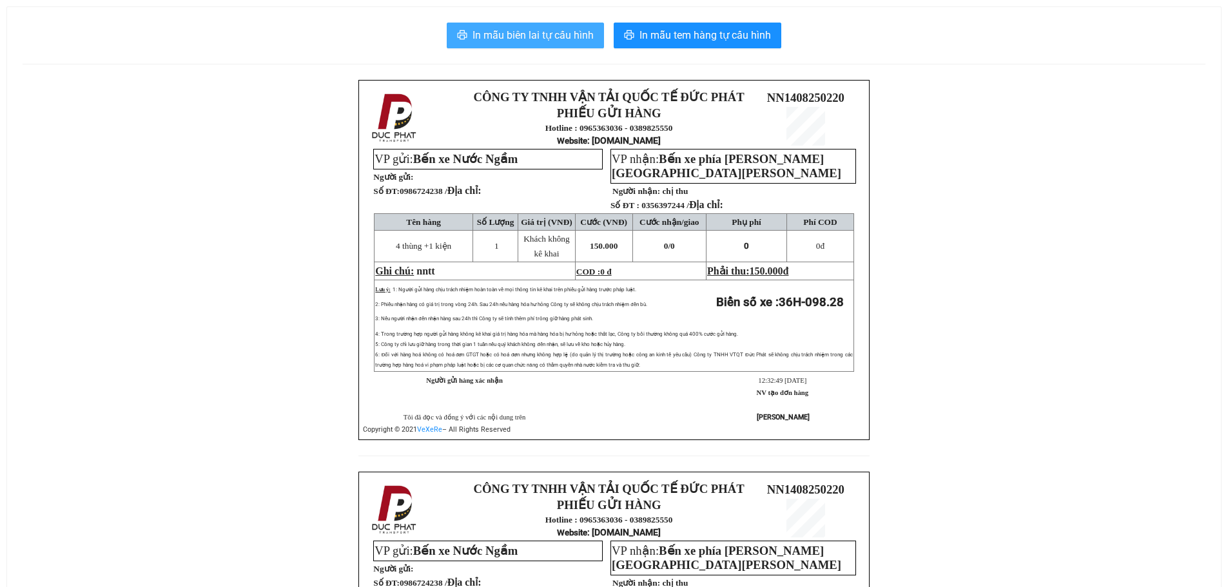
click at [566, 44] on button "In mẫu biên lai tự cấu hình" at bounding box center [525, 36] width 157 height 26
click at [563, 35] on span "In mẫu biên lai tự cấu hình" at bounding box center [532, 35] width 121 height 16
